Goal: Check status

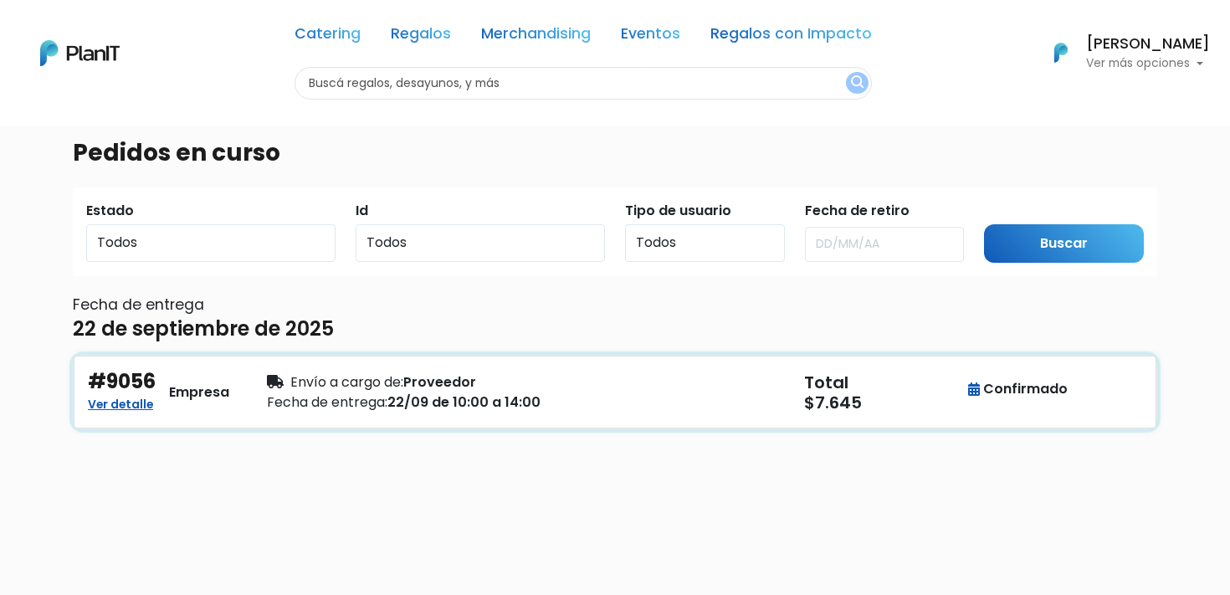
click at [469, 392] on div "Envío a cargo de: Proveedor" at bounding box center [436, 382] width 338 height 20
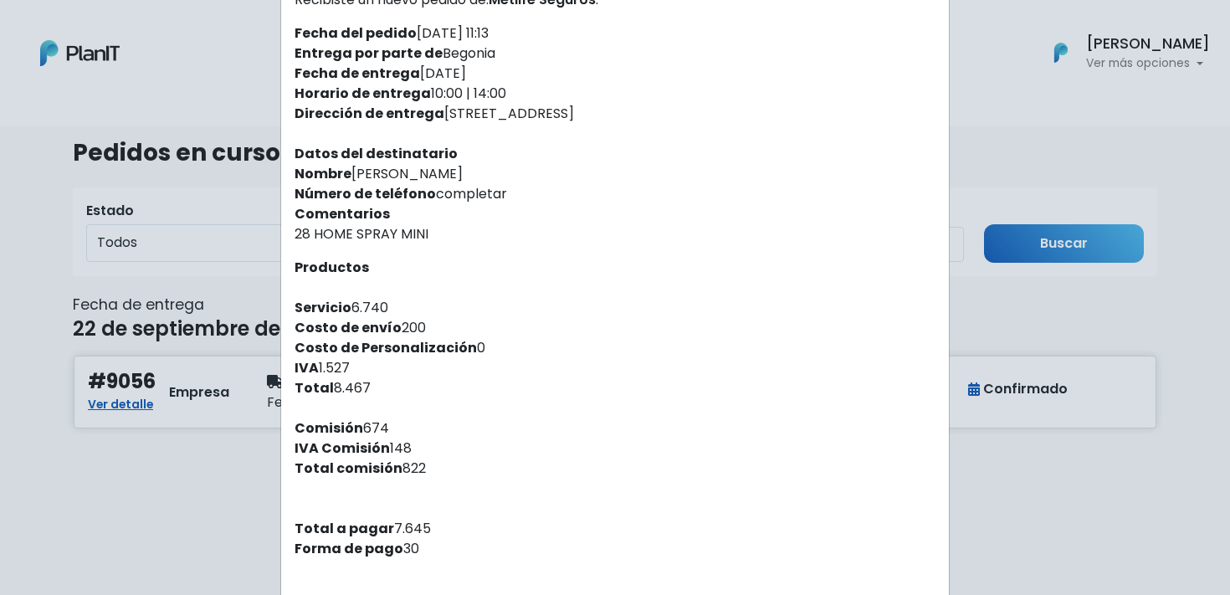
scroll to position [250, 0]
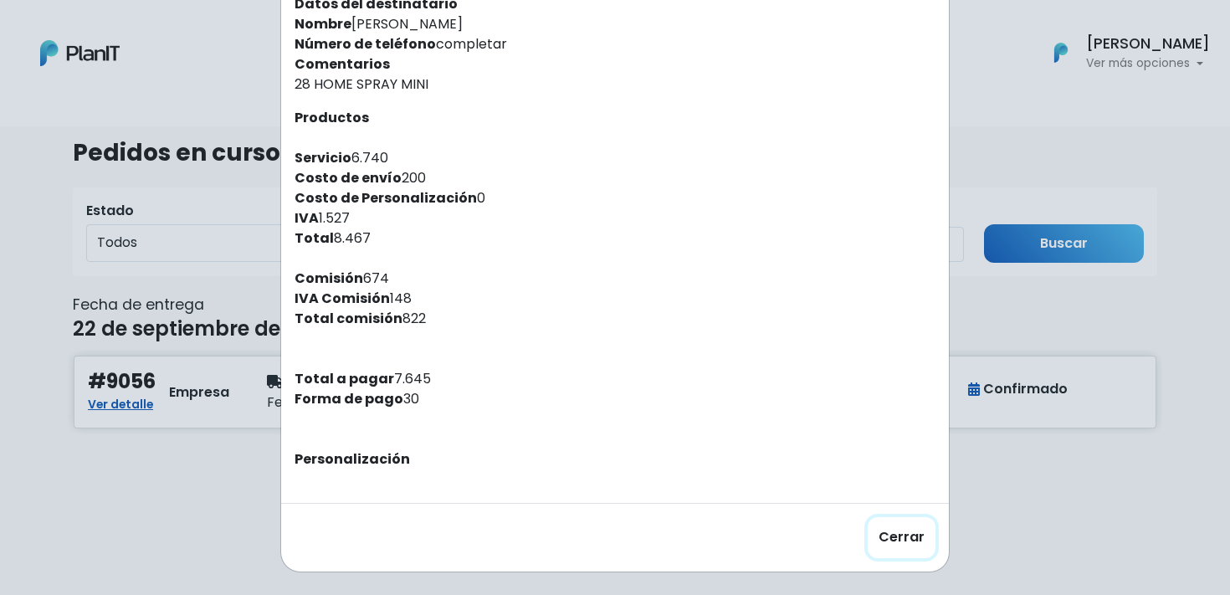
click at [902, 532] on button "Cerrar" at bounding box center [902, 537] width 68 height 41
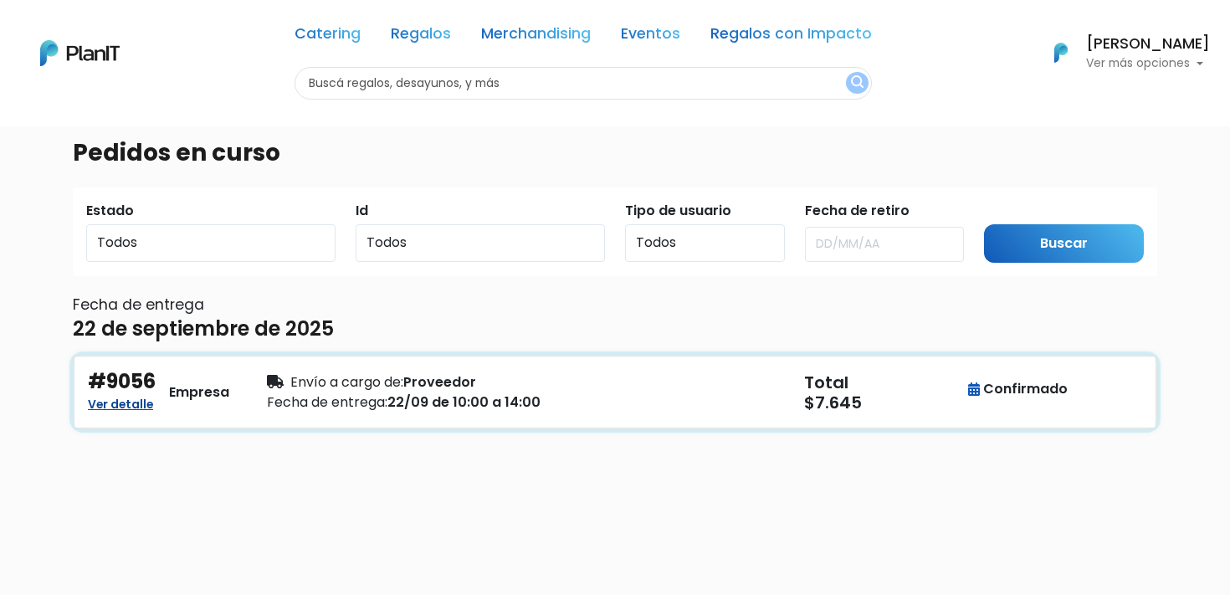
click at [115, 405] on link "Ver detalle" at bounding box center [120, 402] width 65 height 20
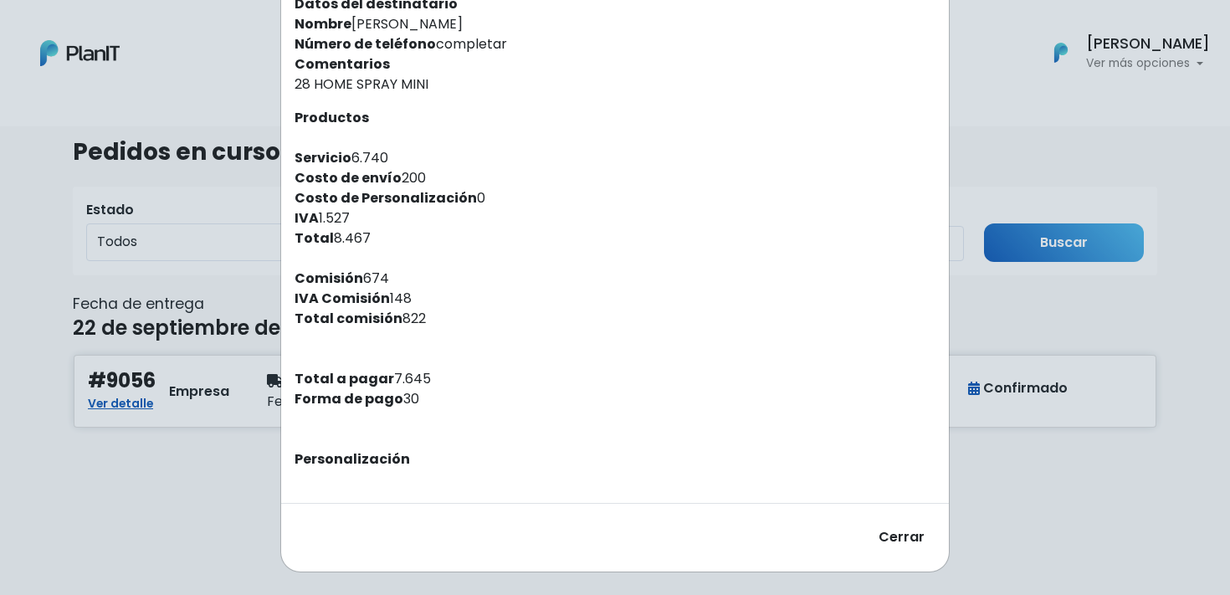
drag, startPoint x: 919, startPoint y: 874, endPoint x: 933, endPoint y: 867, distance: 15.4
click at [1022, 392] on div "Orden #9056 Recibiste un nuevo pedido de: Metlife Seguros . Fecha del pedido 12…" at bounding box center [615, 297] width 1230 height 595
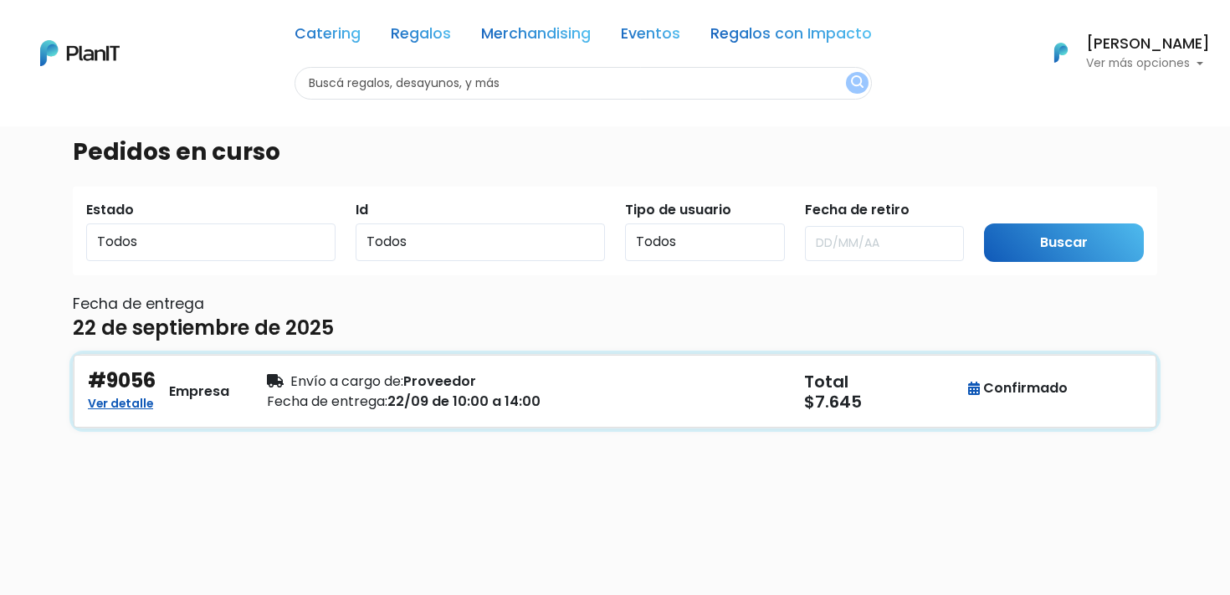
click at [1011, 391] on div "Confirmado" at bounding box center [1018, 388] width 100 height 20
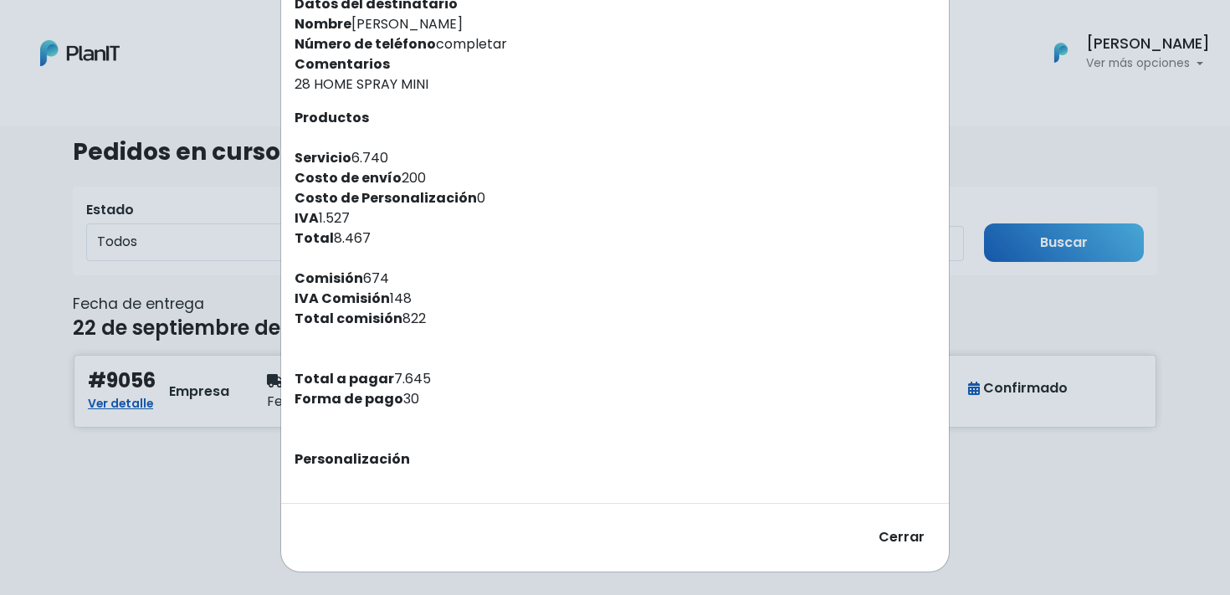
click at [1035, 315] on div "Orden #9056 Recibiste un nuevo pedido de: Metlife Seguros . Fecha del pedido 12…" at bounding box center [615, 297] width 1230 height 595
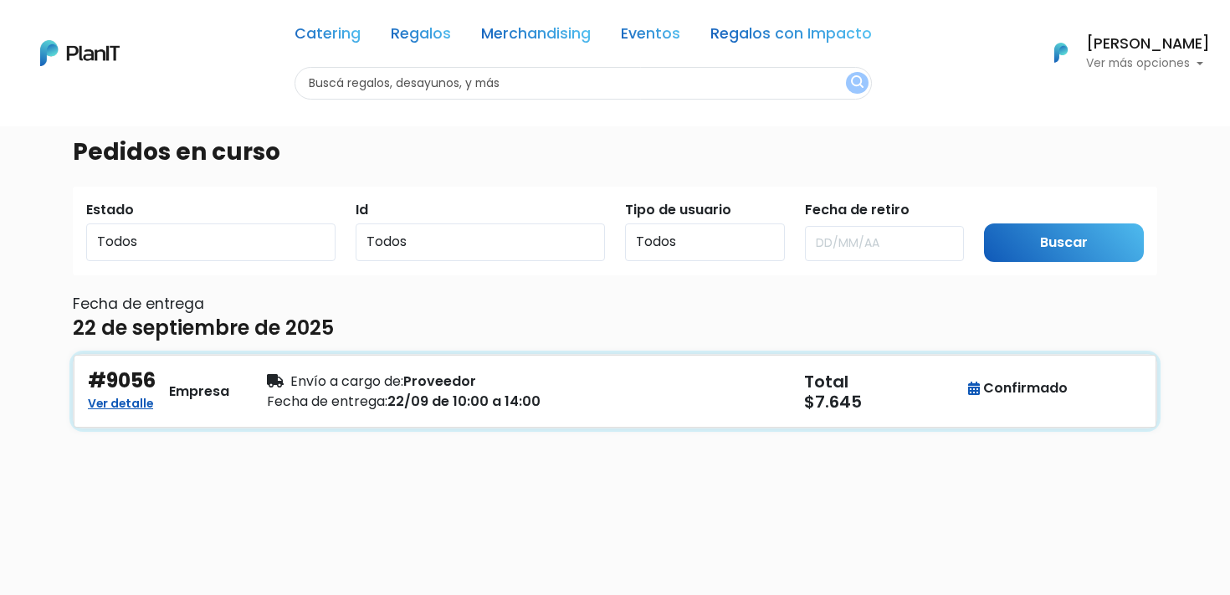
click at [421, 392] on div "Fecha de entrega: 22/09 de 10:00 a 14:00" at bounding box center [436, 402] width 338 height 20
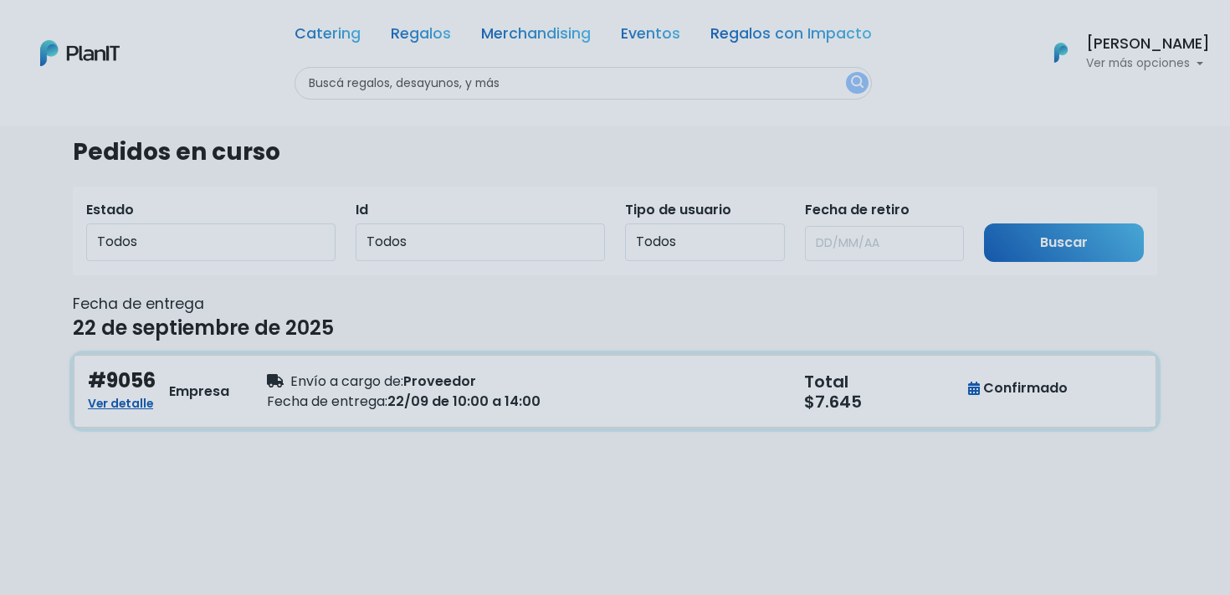
scroll to position [0, 0]
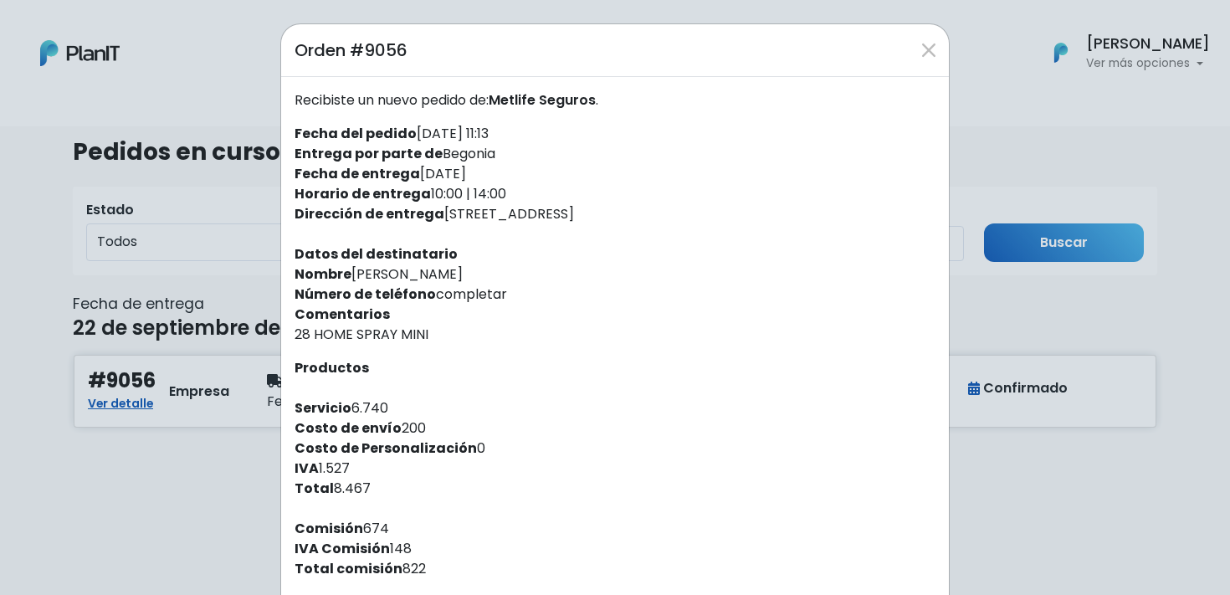
click at [1018, 478] on div "Orden #9056 Recibiste un nuevo pedido de: Metlife Seguros . Fecha del pedido 12…" at bounding box center [615, 297] width 1230 height 595
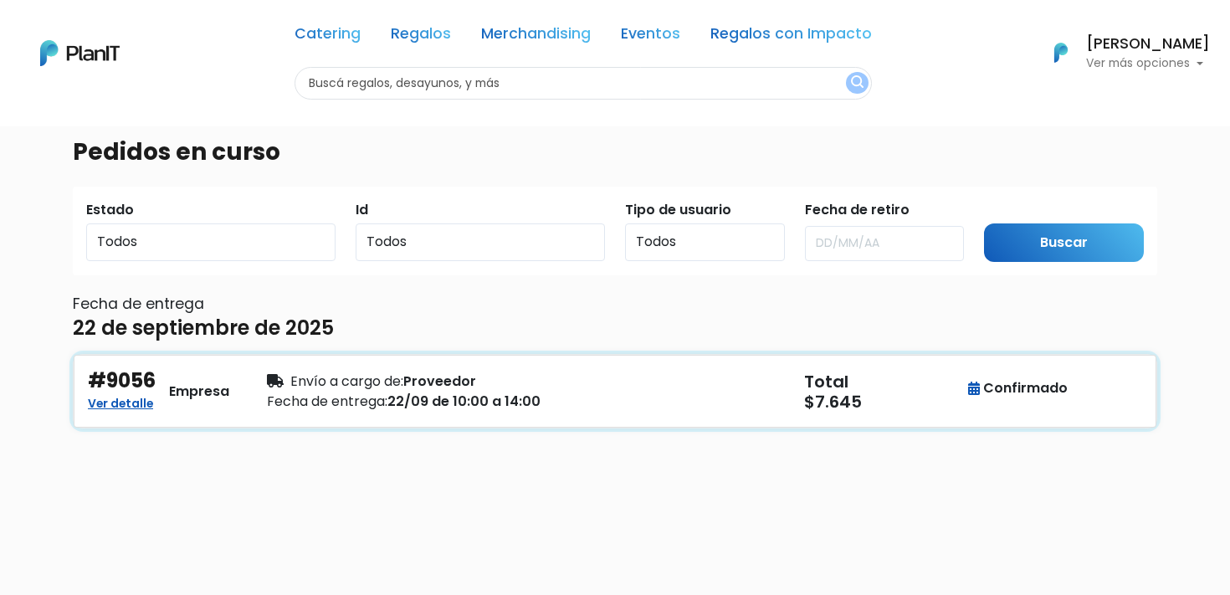
click at [1013, 381] on div "Confirmado" at bounding box center [1018, 388] width 100 height 20
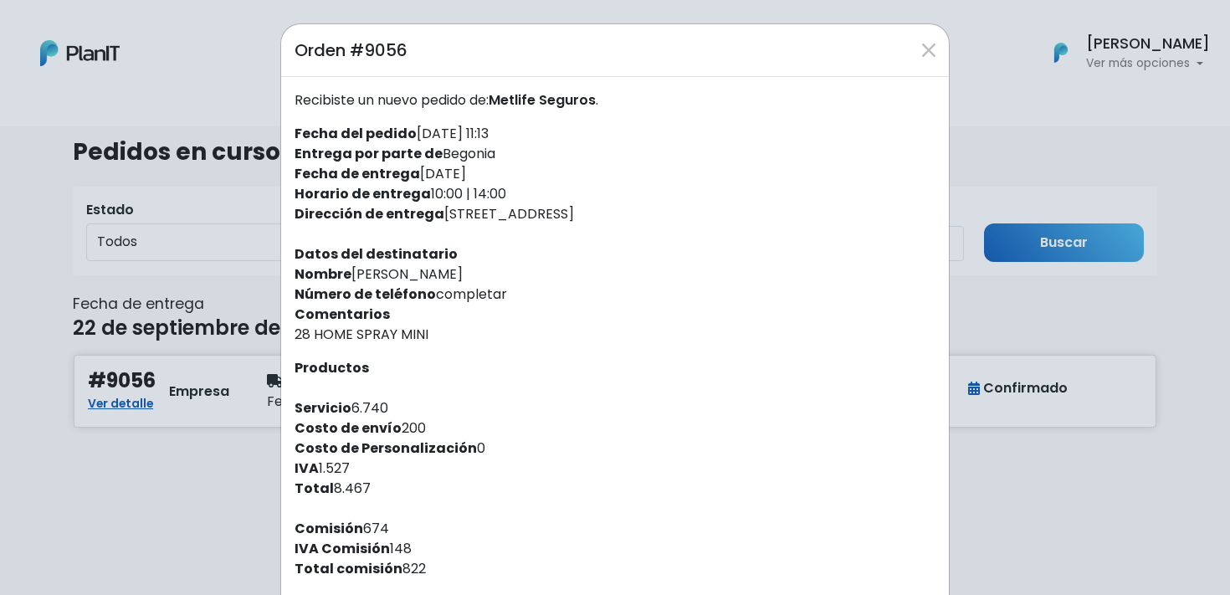
scroll to position [250, 0]
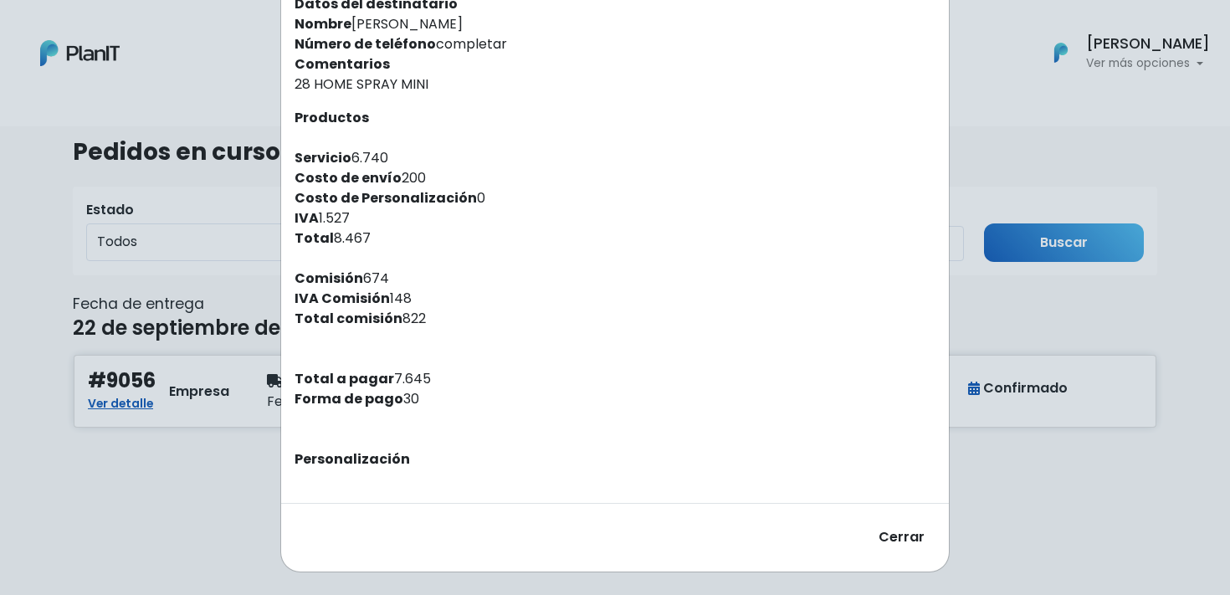
click at [894, 532] on button "Cerrar" at bounding box center [902, 537] width 68 height 41
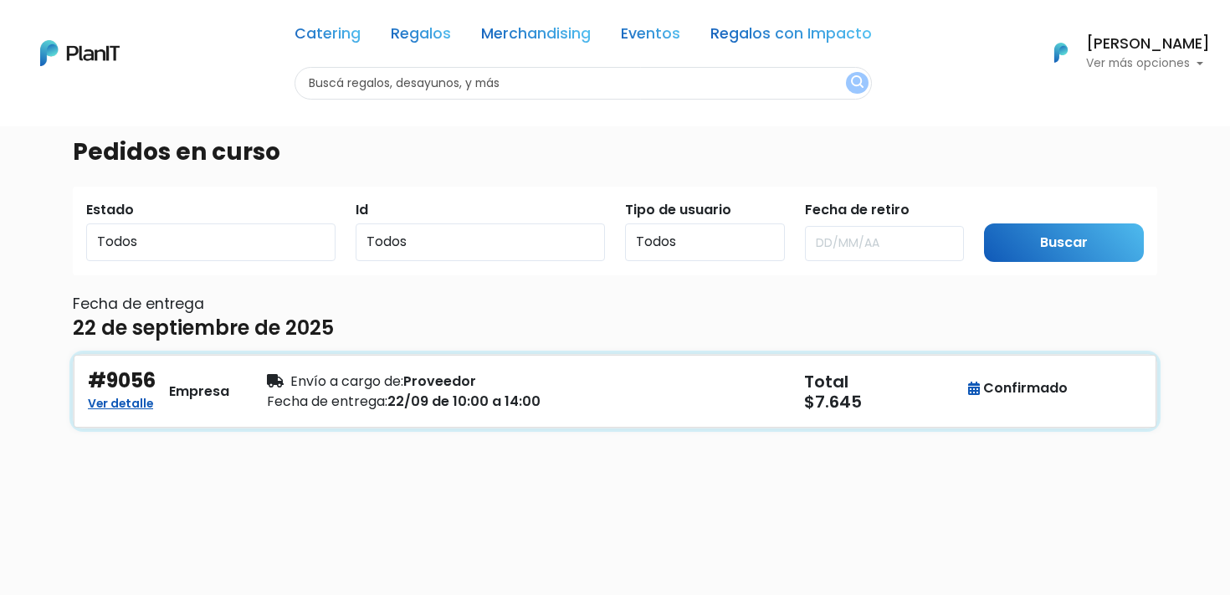
click at [467, 392] on div "Fecha de entrega: 22/09 de 10:00 a 14:00" at bounding box center [436, 402] width 338 height 20
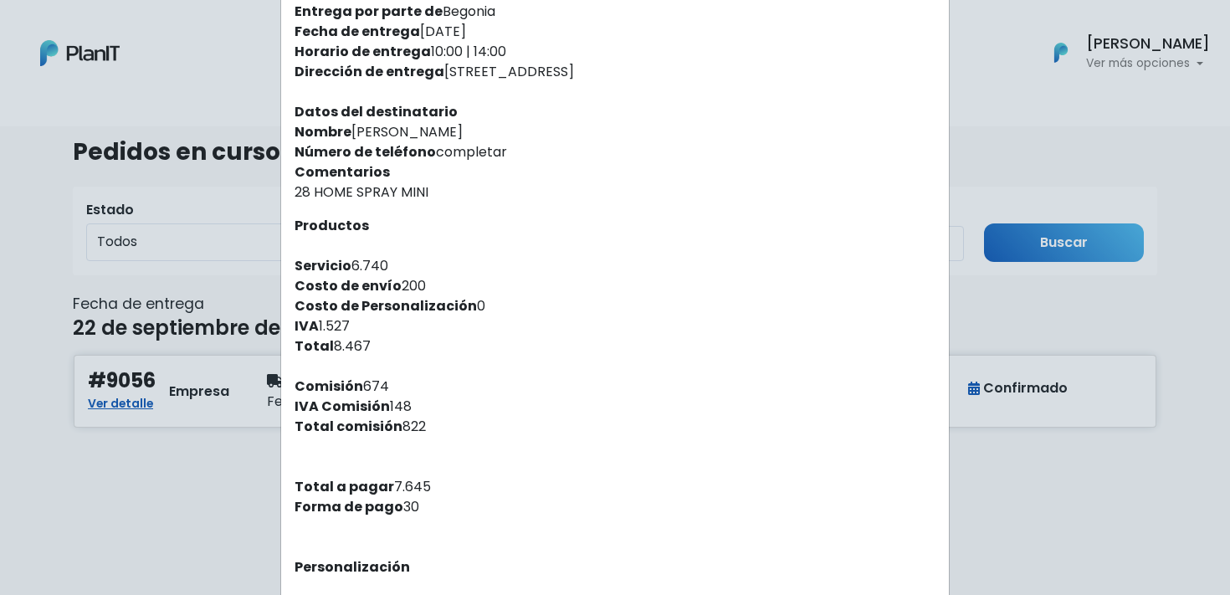
scroll to position [145, 0]
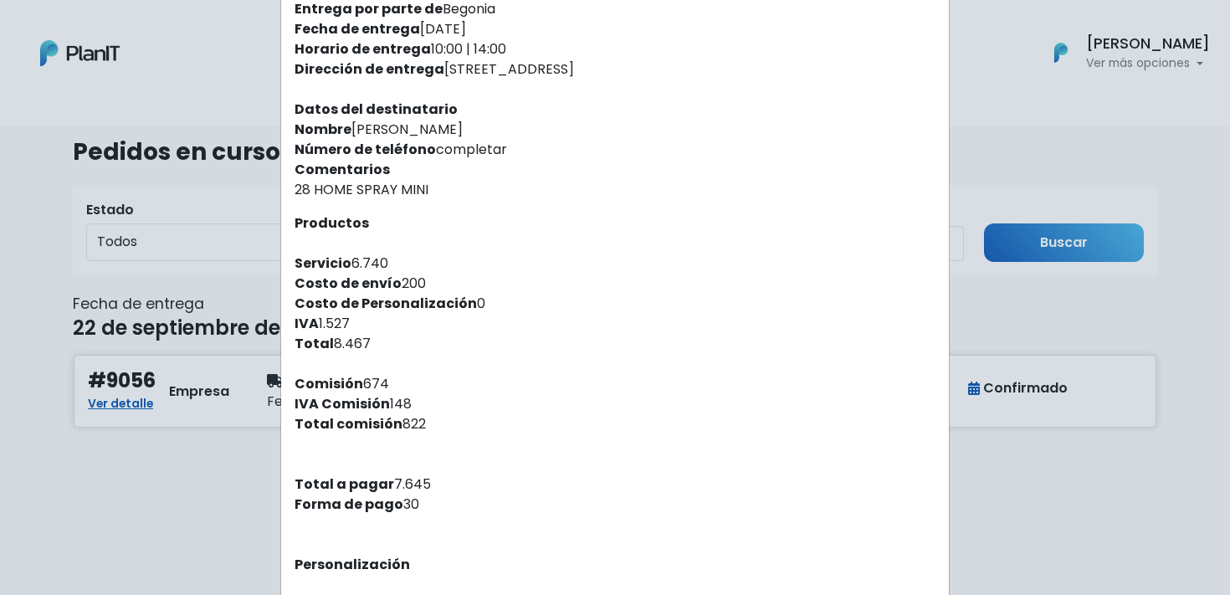
click at [213, 511] on div "Orden #9056 Recibiste un nuevo pedido de: Metlife Seguros . Fecha del pedido 12…" at bounding box center [615, 297] width 1230 height 595
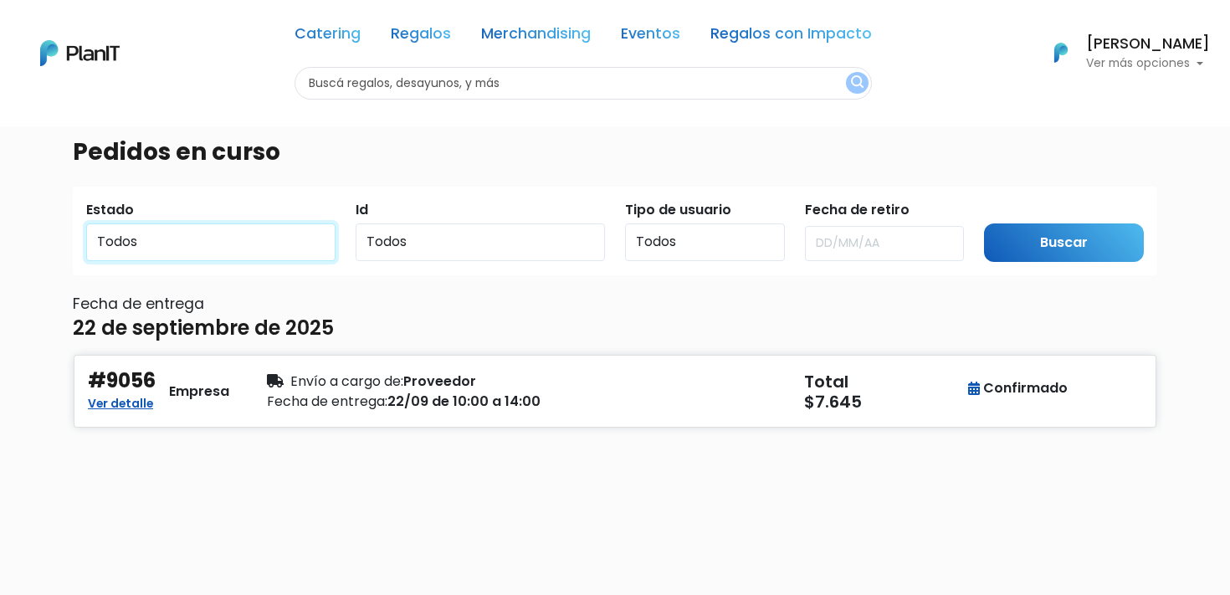
click at [274, 243] on select "Todos Pendiente Confirmado Pago" at bounding box center [210, 242] width 249 height 38
click at [86, 223] on select "Todos Pendiente Confirmado Pago" at bounding box center [210, 242] width 249 height 38
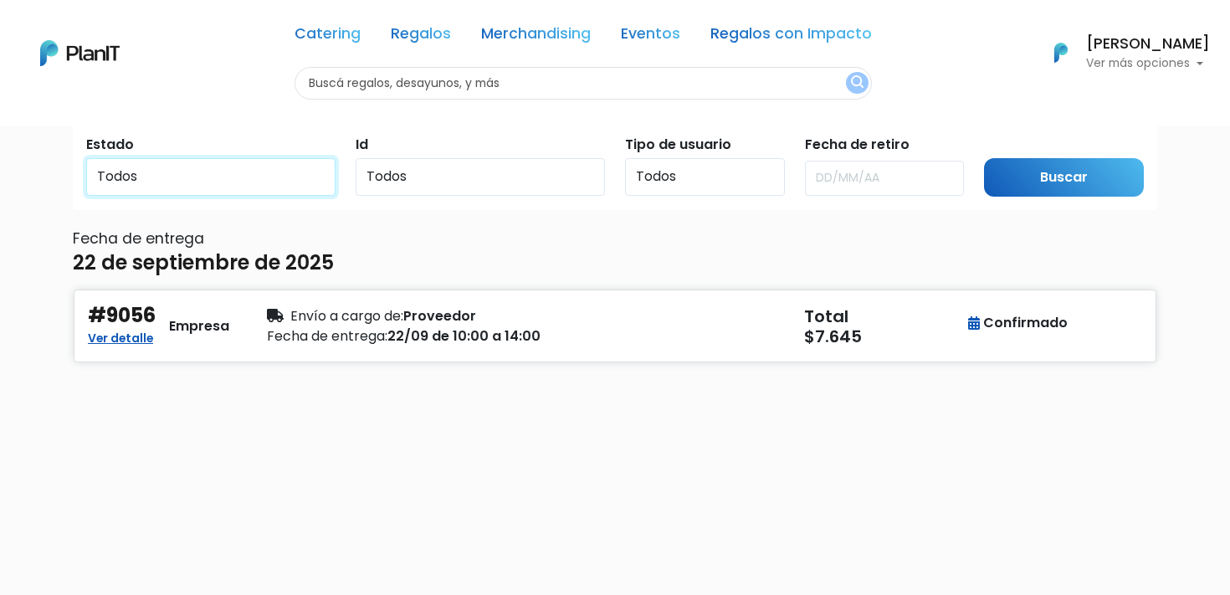
scroll to position [0, 0]
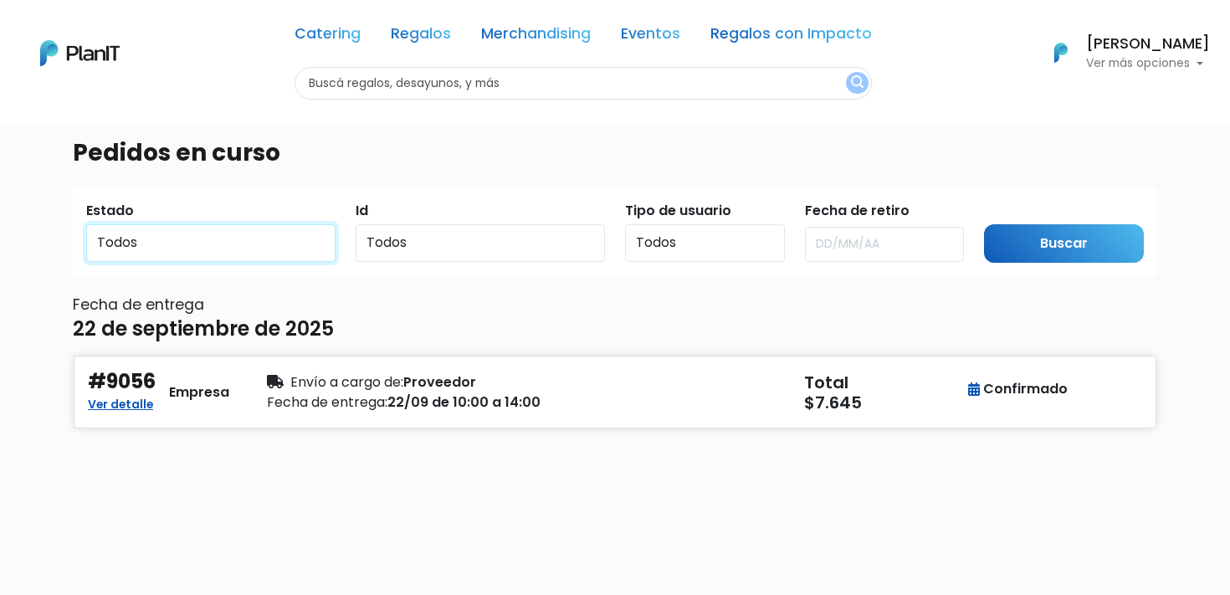
click at [264, 238] on select "Todos Pendiente Confirmado Pago" at bounding box center [210, 243] width 249 height 38
select select "paid_to_provider"
click at [86, 224] on select "Todos Pendiente Confirmado Pago" at bounding box center [210, 243] width 249 height 38
click at [1075, 243] on input "Buscar" at bounding box center [1064, 243] width 160 height 39
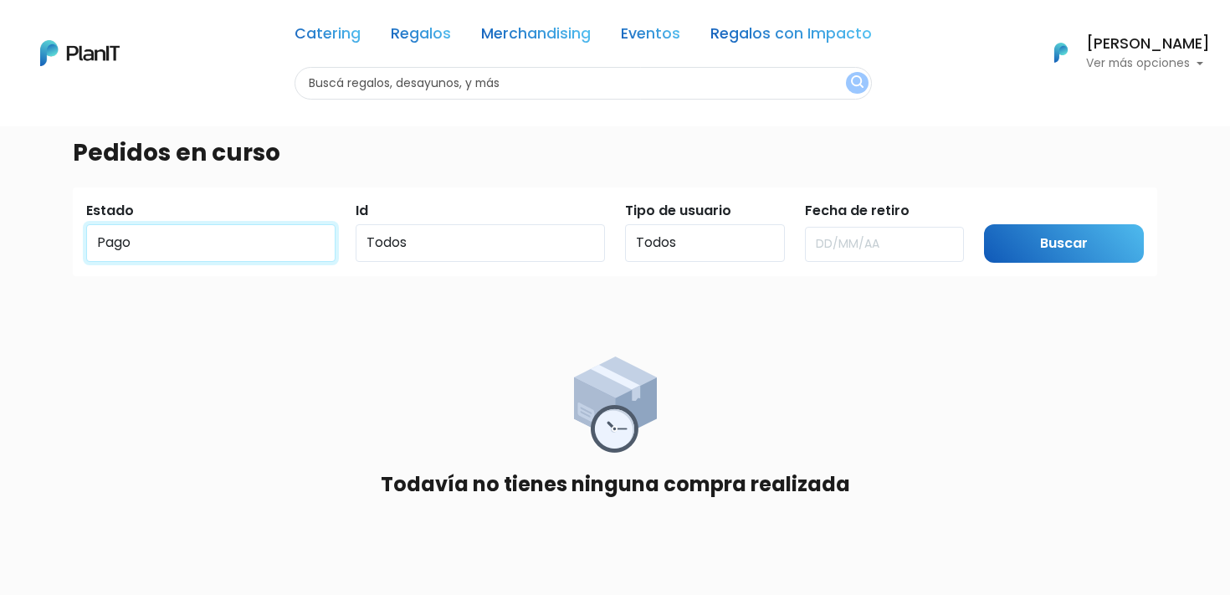
click at [138, 243] on select "Todos Pendiente Confirmado Pago" at bounding box center [210, 243] width 249 height 38
select select "confirmed"
click at [86, 224] on select "Todos Pendiente Confirmado Pago" at bounding box center [210, 243] width 249 height 38
click at [1020, 249] on input "Buscar" at bounding box center [1064, 243] width 160 height 39
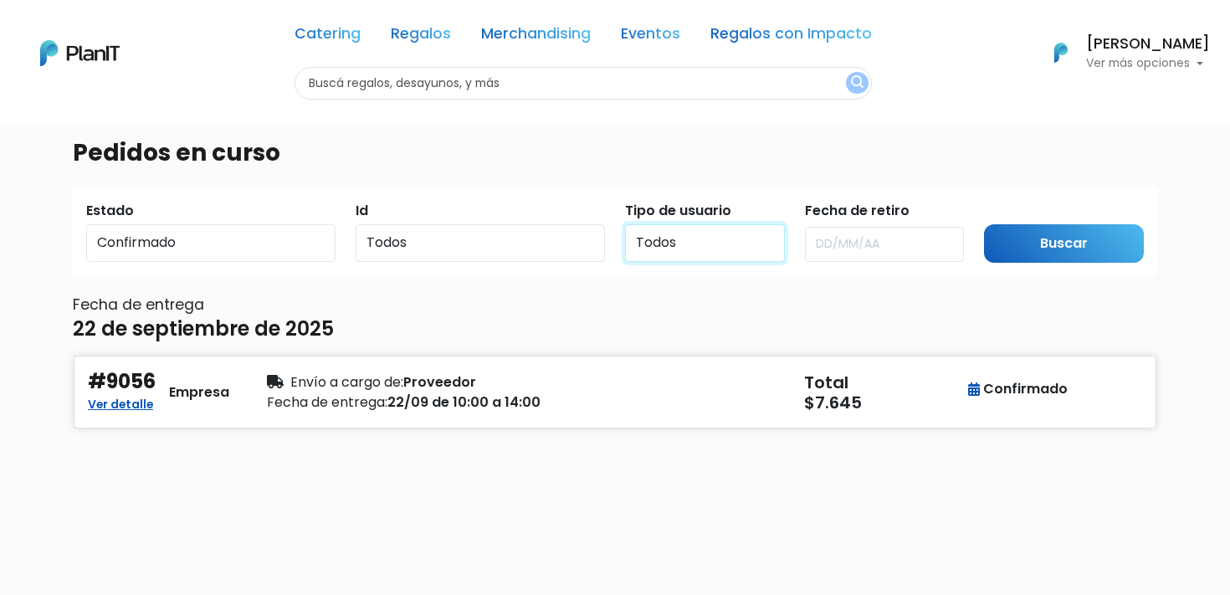
click at [670, 248] on select "Todos Usuarios Empresa Usuarios Empleado Usuarios Consumidores" at bounding box center [705, 243] width 160 height 38
click at [843, 244] on input "text" at bounding box center [885, 244] width 160 height 35
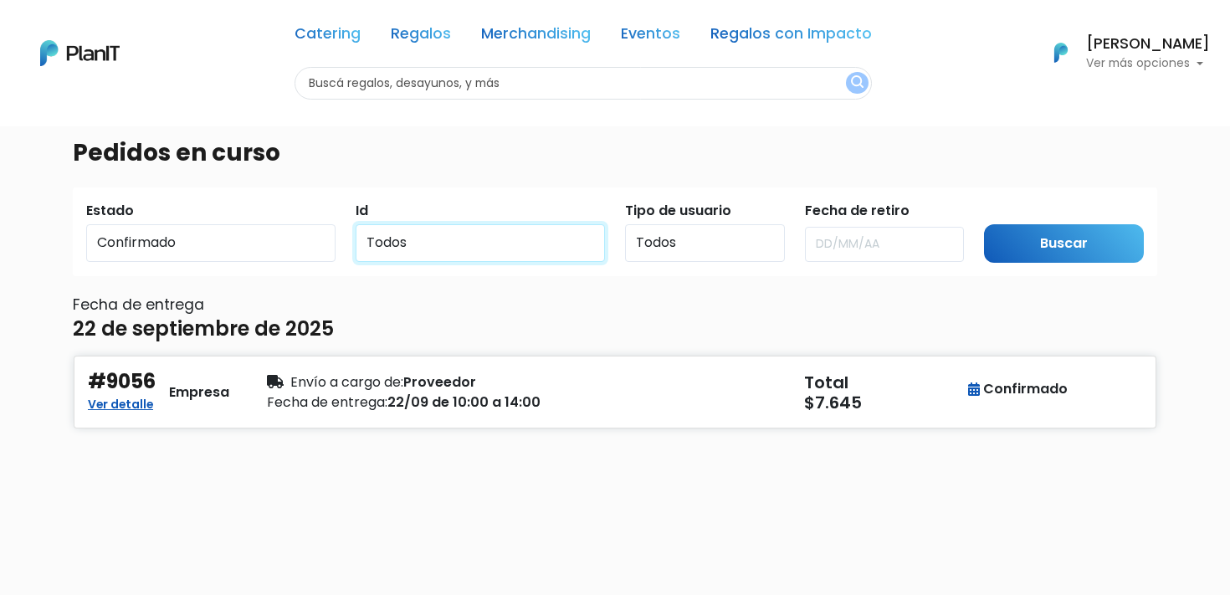
click at [379, 238] on select "Todos 9056" at bounding box center [480, 243] width 249 height 38
click at [1187, 62] on p "Ver más opciones" at bounding box center [1148, 64] width 124 height 12
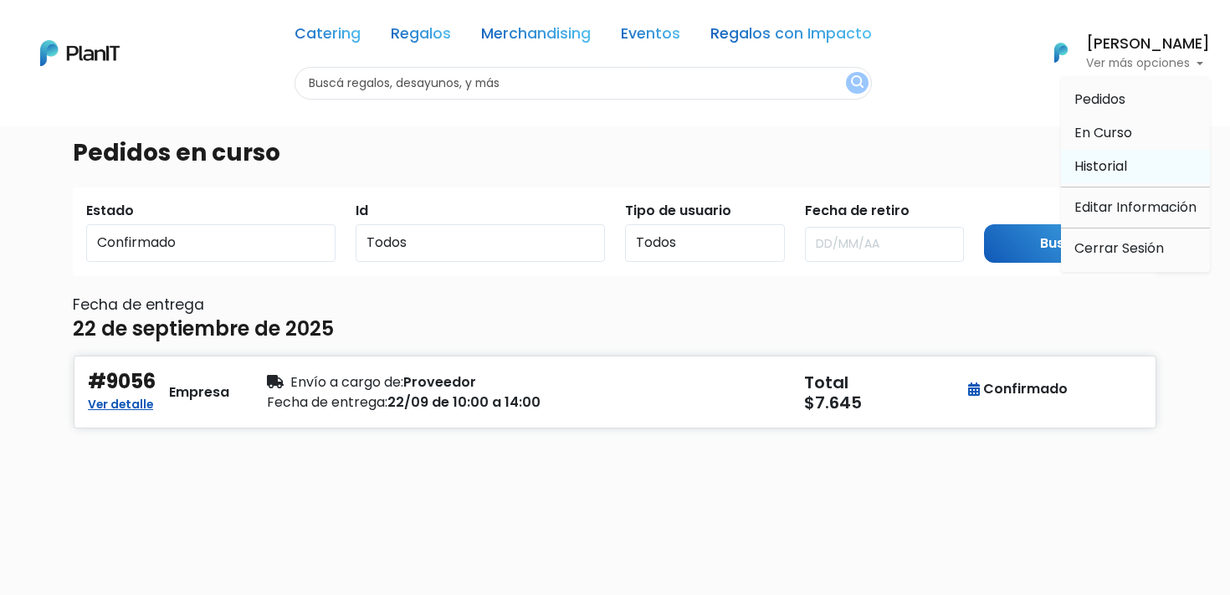
click at [1111, 167] on span "Historial" at bounding box center [1100, 165] width 53 height 19
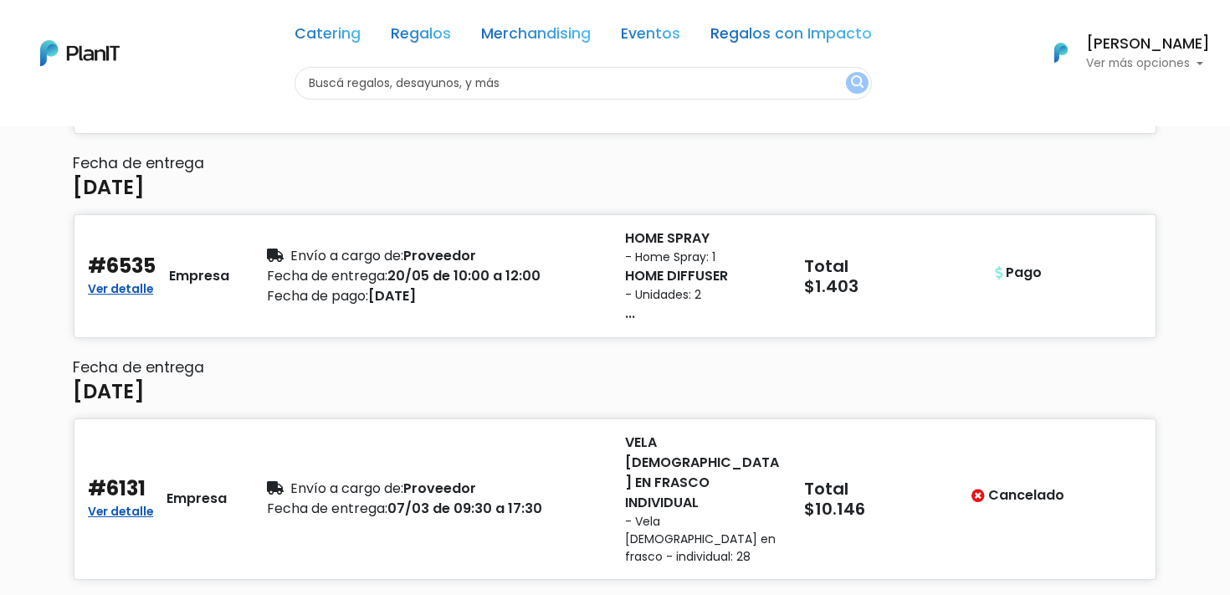
scroll to position [694, 0]
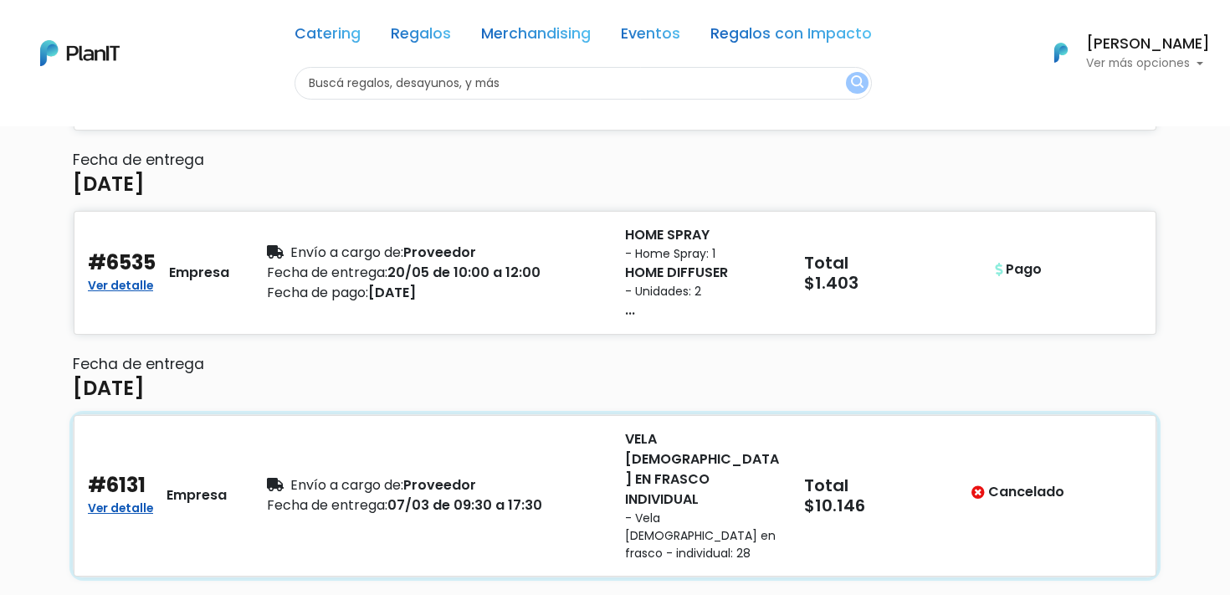
click at [701, 429] on p "VELA AROMÁTICA EN FRASCO INDIVIDUAL" at bounding box center [704, 469] width 159 height 80
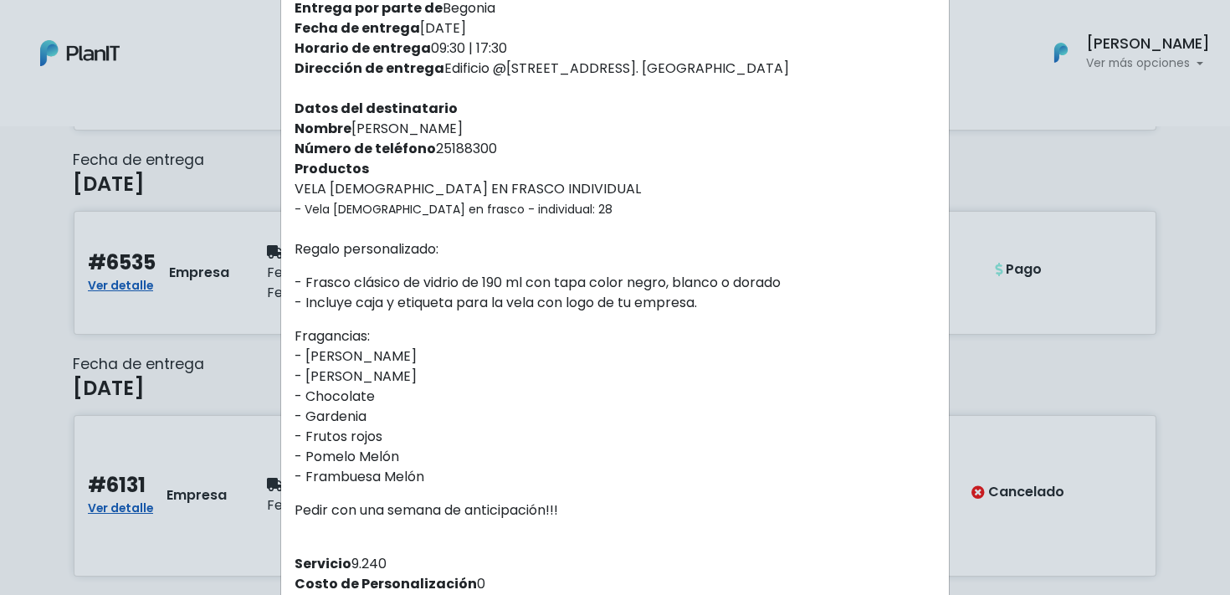
scroll to position [143, 0]
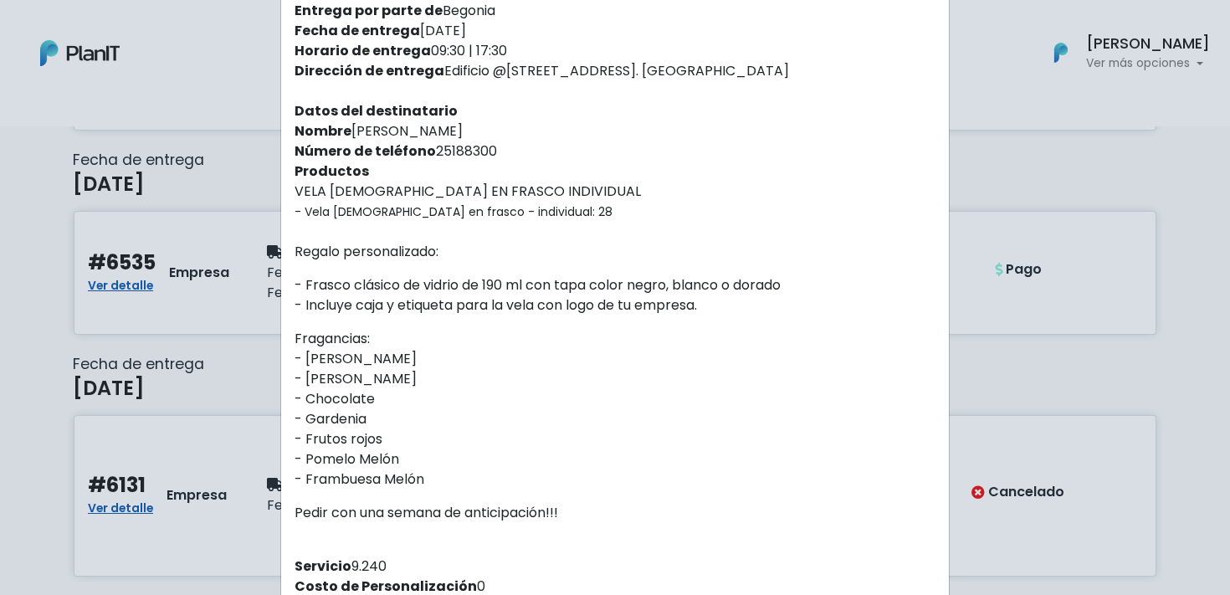
click at [1042, 306] on div "Orden #6131 Recibiste un nuevo pedido de: UBS Financial Services SRL . Fecha de…" at bounding box center [615, 297] width 1230 height 595
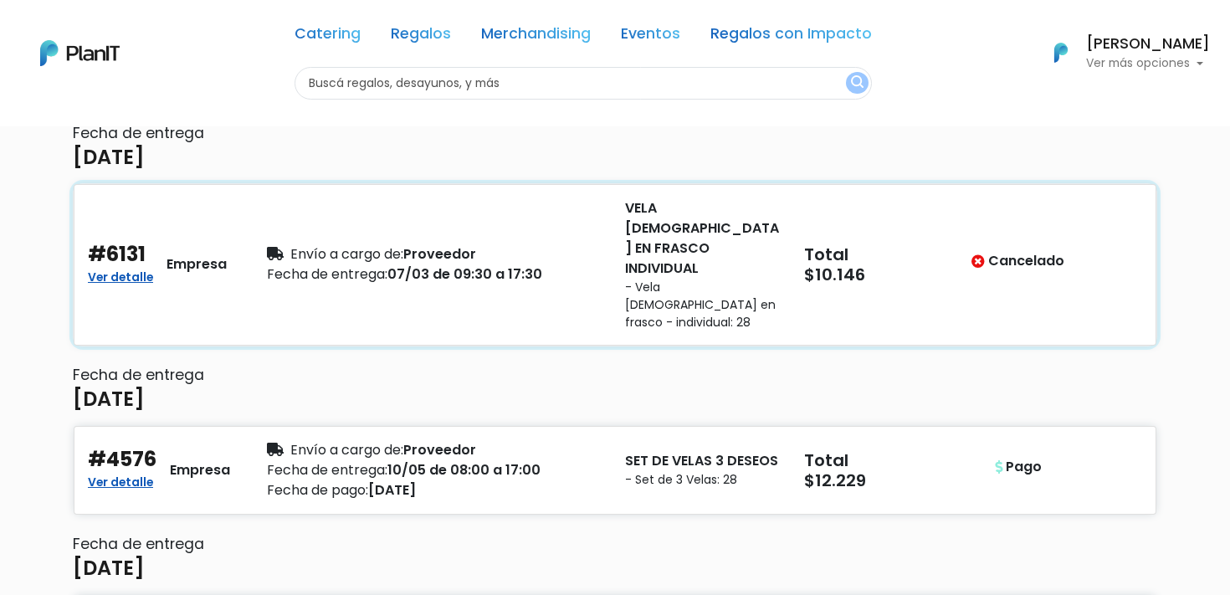
scroll to position [923, 0]
